Goal: Transaction & Acquisition: Purchase product/service

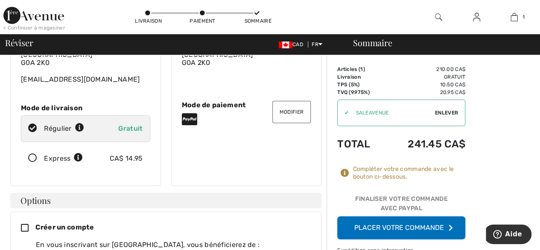
scroll to position [128, 0]
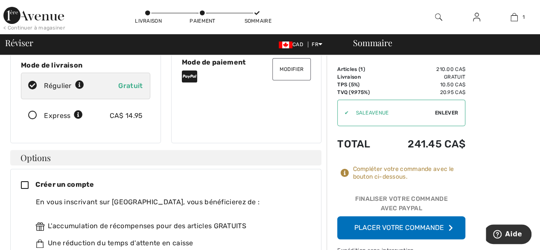
click at [404, 225] on button "Placer votre commande" at bounding box center [401, 227] width 128 height 23
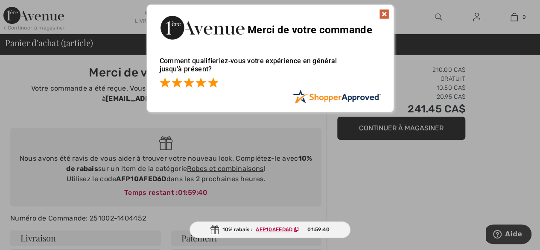
click at [213, 83] on span at bounding box center [213, 82] width 10 height 10
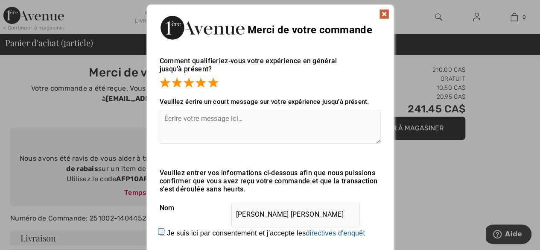
click at [380, 11] on img at bounding box center [384, 14] width 10 height 10
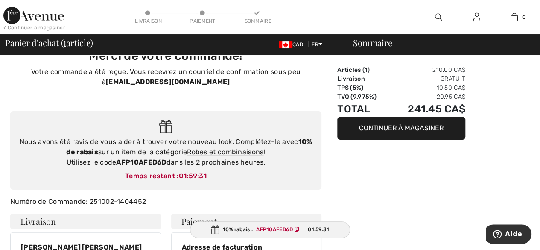
scroll to position [12, 0]
